Goal: Task Accomplishment & Management: Complete application form

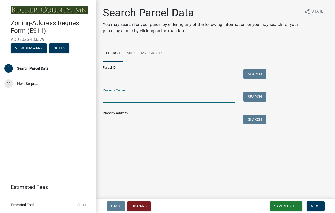
click at [176, 96] on input "Property Owner:" at bounding box center [169, 97] width 133 height 11
type input "[PERSON_NAME]"
click at [251, 96] on button "Search" at bounding box center [254, 97] width 23 height 10
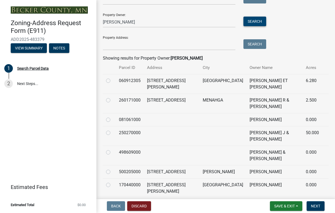
scroll to position [80, 0]
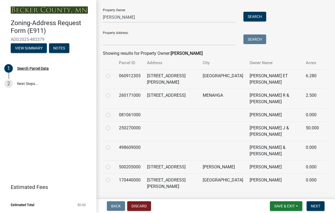
click at [126, 117] on td "081061000" at bounding box center [130, 114] width 28 height 13
click at [246, 114] on td "[PERSON_NAME]" at bounding box center [274, 114] width 56 height 13
click at [113, 112] on label at bounding box center [113, 112] width 0 height 0
click at [113, 115] on input "radio" at bounding box center [114, 113] width 3 height 3
radio input "true"
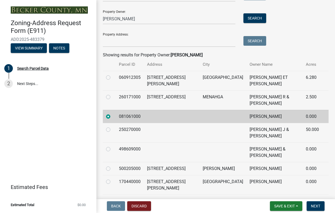
scroll to position [137, 0]
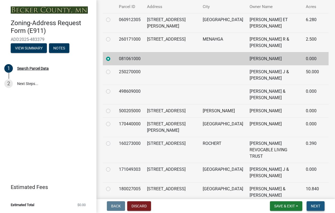
click at [310, 205] on button "Next" at bounding box center [316, 207] width 18 height 10
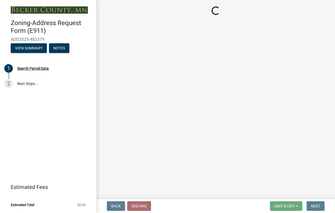
select select "e7b26e63-6779-410d-8d26-0e3e9a38054a"
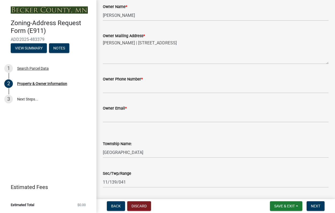
scroll to position [80, 0]
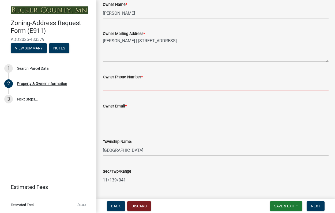
click at [147, 88] on input "Owner Phone Number *" at bounding box center [216, 85] width 226 height 11
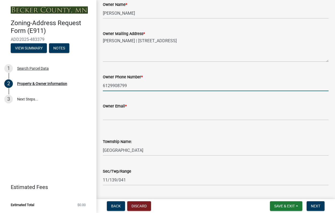
type input "6129908799"
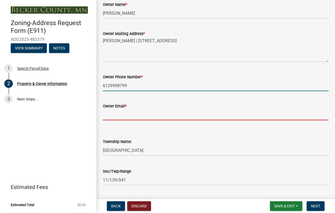
click at [138, 117] on input "Owner Email *" at bounding box center [216, 115] width 226 height 11
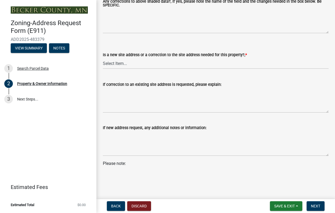
scroll to position [323, 0]
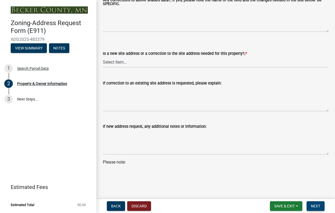
type input "[EMAIL_ADDRESS][DOMAIN_NAME]"
click at [312, 204] on button "Next" at bounding box center [316, 207] width 18 height 10
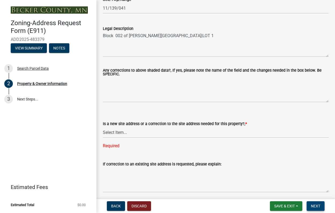
scroll to position [243, 0]
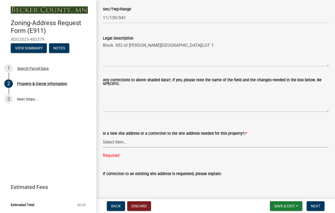
click at [152, 141] on select "Select Item... New Site Address Needed Correction to Site Address Needed I alre…" at bounding box center [216, 142] width 226 height 11
click at [103, 137] on select "Select Item... New Site Address Needed Correction to Site Address Needed I alre…" at bounding box center [216, 142] width 226 height 11
select select "089283cf-a855-4b61-bd43-ab3cb6f1e684"
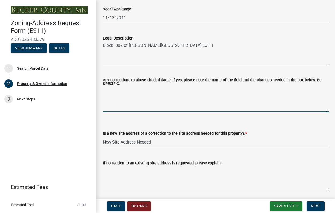
click at [138, 103] on textarea "Any corrections to above shaded data?, If yes, please note the name of the fiel…" at bounding box center [216, 99] width 226 height 25
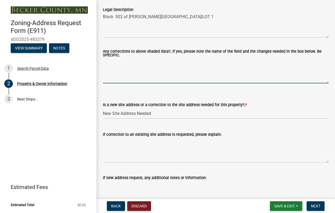
scroll to position [323, 0]
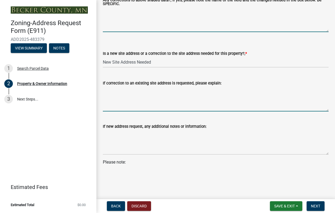
click at [149, 103] on textarea "If correction to an existing site address is requested, please explain:" at bounding box center [216, 99] width 226 height 25
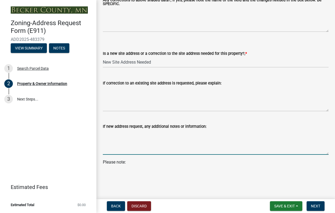
click at [178, 130] on textarea "If new address request, any additional notes or information:" at bounding box center [216, 142] width 226 height 25
click at [320, 207] on button "Next" at bounding box center [316, 207] width 18 height 10
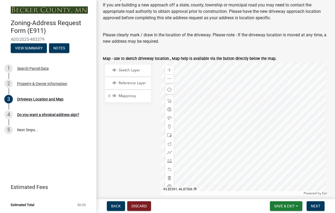
scroll to position [54, 0]
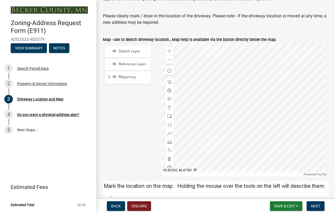
click at [238, 85] on div at bounding box center [244, 110] width 167 height 134
click at [242, 83] on div at bounding box center [244, 110] width 167 height 134
click at [254, 86] on div at bounding box center [244, 110] width 167 height 134
click at [252, 98] on div at bounding box center [244, 110] width 167 height 134
click at [255, 84] on div at bounding box center [244, 110] width 167 height 134
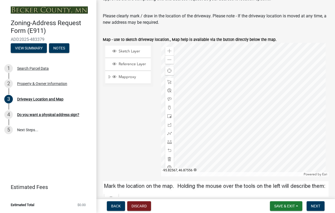
click at [251, 98] on div at bounding box center [244, 110] width 167 height 134
click at [256, 86] on div at bounding box center [244, 110] width 167 height 134
